Goal: Information Seeking & Learning: Find specific fact

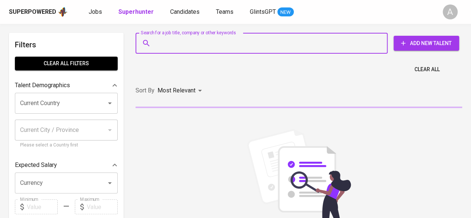
click at [179, 45] on input "Search for a job title, company or other keywords" at bounding box center [263, 43] width 219 height 14
paste input "[PERSON_NAME]"
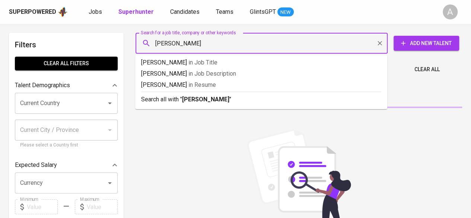
type input "[PERSON_NAME]"
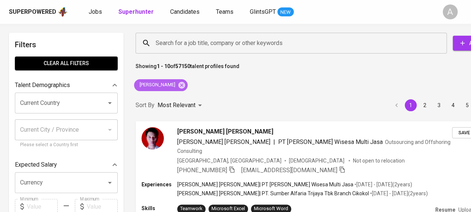
drag, startPoint x: 171, startPoint y: 84, endPoint x: 132, endPoint y: 89, distance: 39.7
click at [132, 89] on div "[PERSON_NAME]" at bounding box center [161, 85] width 60 height 18
copy span "[PERSON_NAME]"
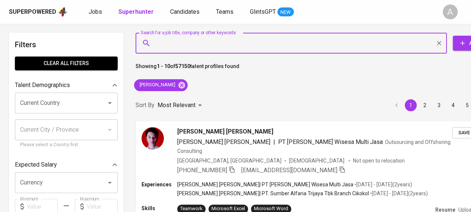
click at [169, 44] on input "Search for a job title, company or other keywords" at bounding box center [293, 43] width 278 height 14
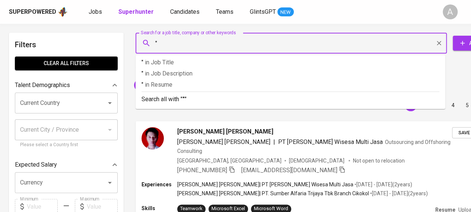
paste input "[PERSON_NAME]"
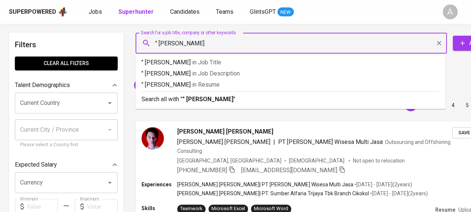
type input "" [PERSON_NAME]""
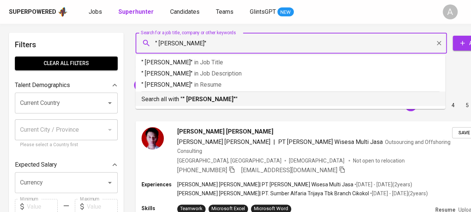
click at [160, 92] on hr at bounding box center [290, 92] width 298 height 0
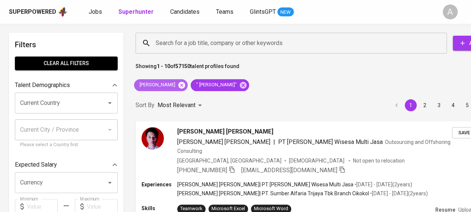
click at [181, 85] on icon at bounding box center [181, 84] width 7 height 7
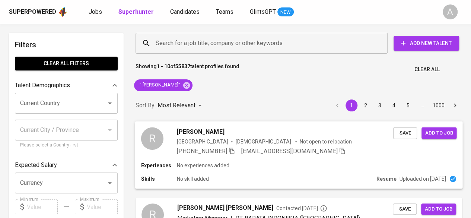
click at [266, 163] on div "Experiences No experiences added" at bounding box center [299, 164] width 316 height 7
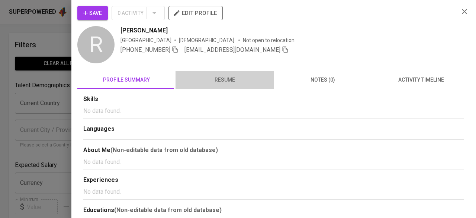
click at [237, 82] on span "resume" at bounding box center [224, 79] width 89 height 9
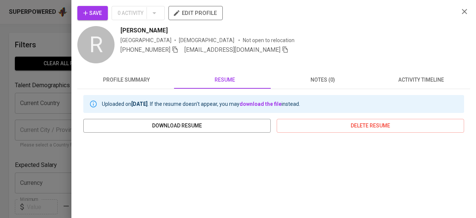
click at [148, 75] on span "profile summary" at bounding box center [126, 79] width 89 height 9
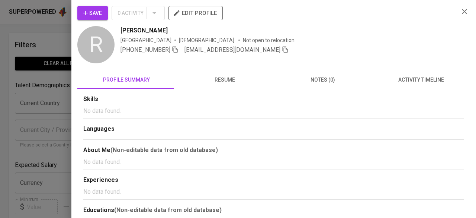
click at [212, 74] on button "resume" at bounding box center [225, 80] width 98 height 18
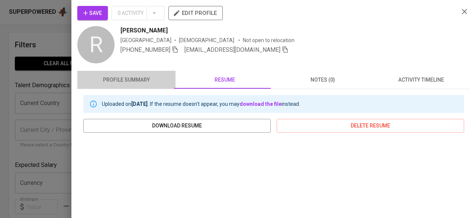
click at [128, 80] on span "profile summary" at bounding box center [126, 79] width 89 height 9
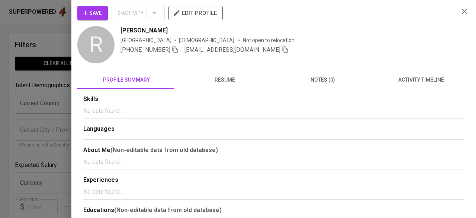
click at [178, 49] on icon "button" at bounding box center [175, 49] width 7 height 7
